Goal: Information Seeking & Learning: Learn about a topic

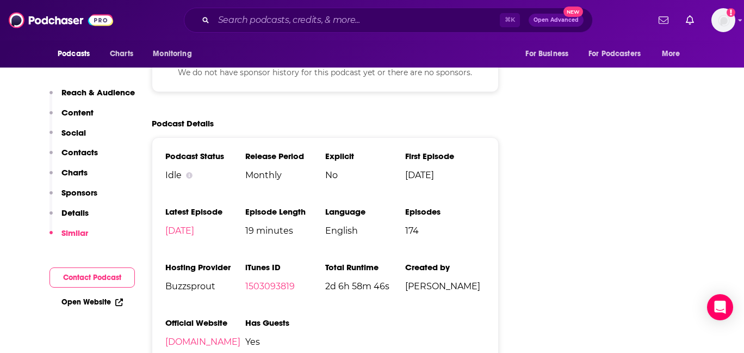
scroll to position [1425, 0]
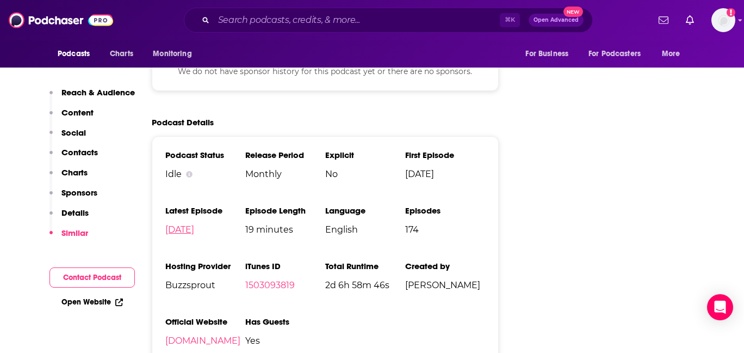
click at [194, 224] on link "[DATE]" at bounding box center [179, 229] width 29 height 10
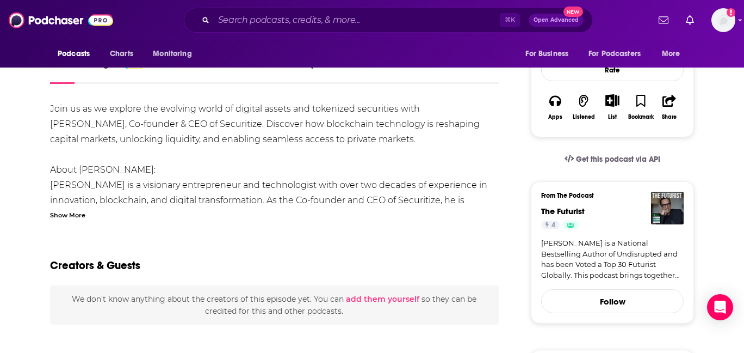
scroll to position [196, 0]
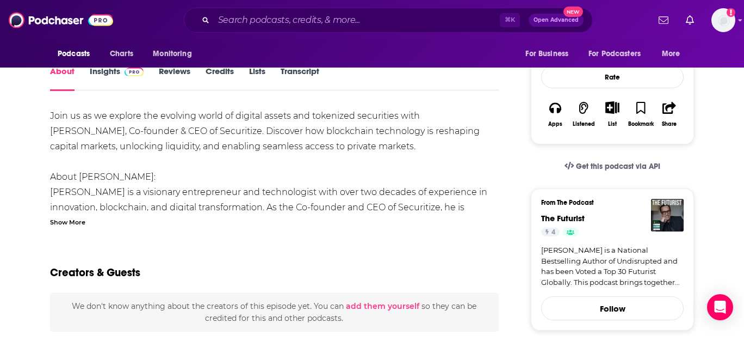
click at [569, 200] on h3 "From The Podcast" at bounding box center [608, 203] width 134 height 8
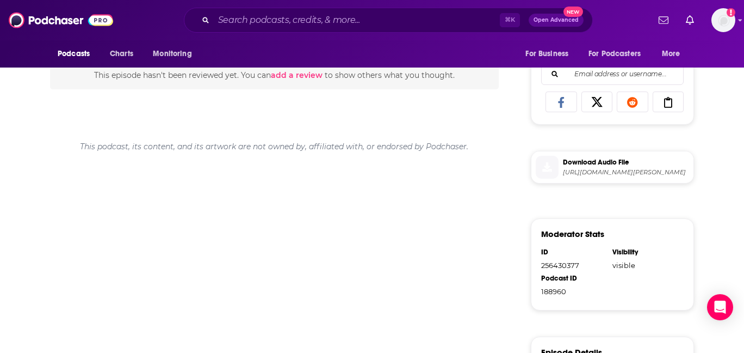
scroll to position [311, 0]
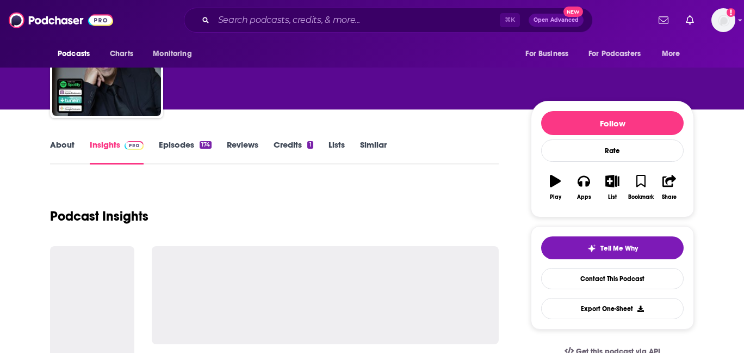
scroll to position [67, 0]
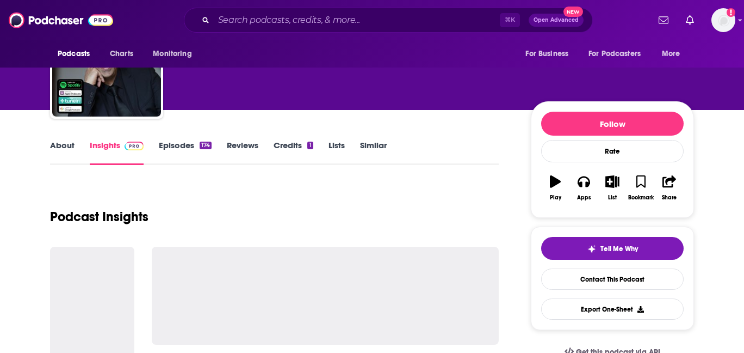
click at [181, 141] on link "Episodes 174" at bounding box center [185, 152] width 53 height 25
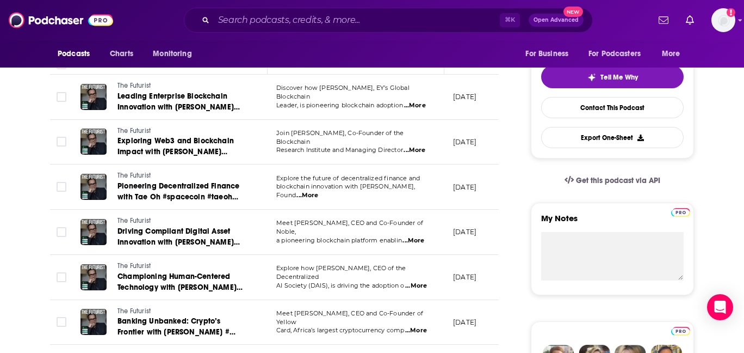
scroll to position [333, 0]
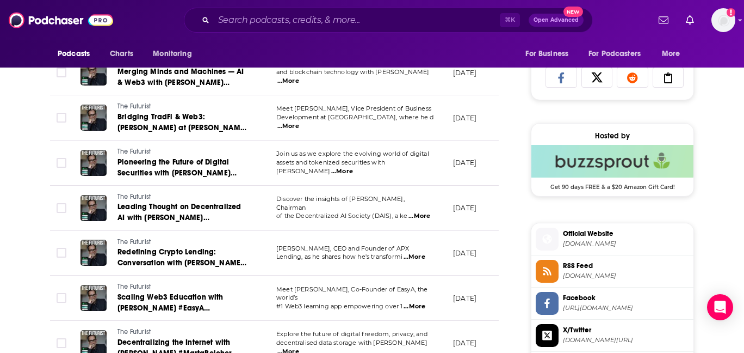
scroll to position [723, 0]
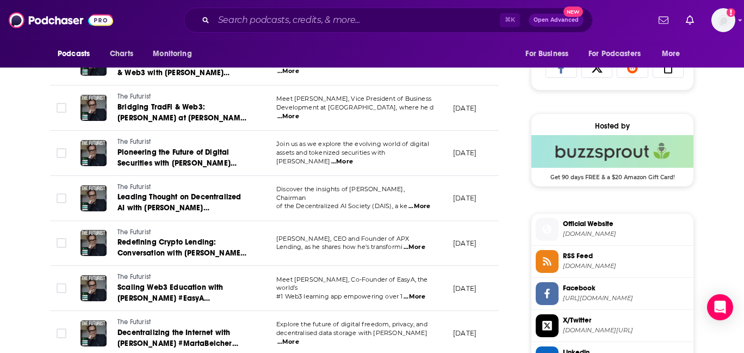
click at [580, 226] on span "Official Website" at bounding box center [626, 224] width 126 height 10
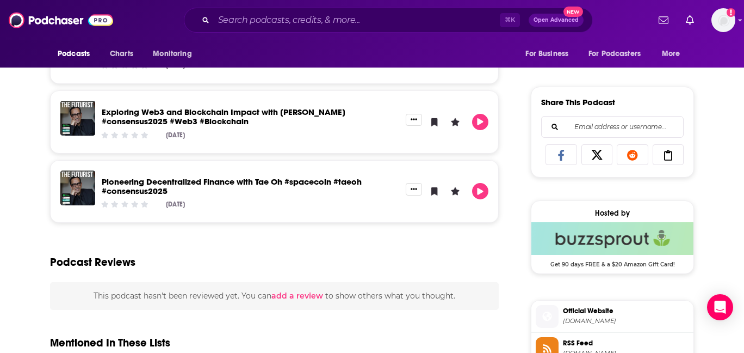
scroll to position [543, 0]
